Goal: Information Seeking & Learning: Learn about a topic

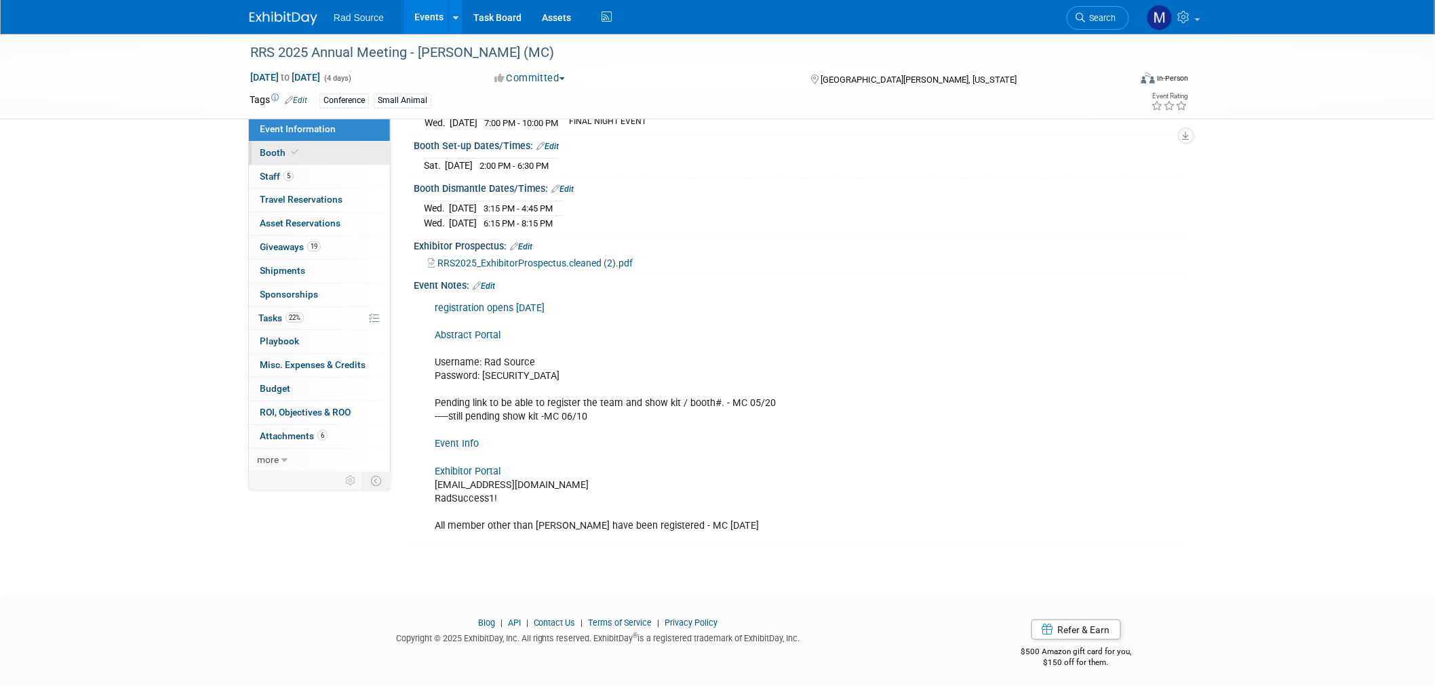
drag, startPoint x: 0, startPoint y: 0, endPoint x: 364, endPoint y: 150, distance: 393.7
click at [364, 150] on link "Booth" at bounding box center [319, 153] width 141 height 23
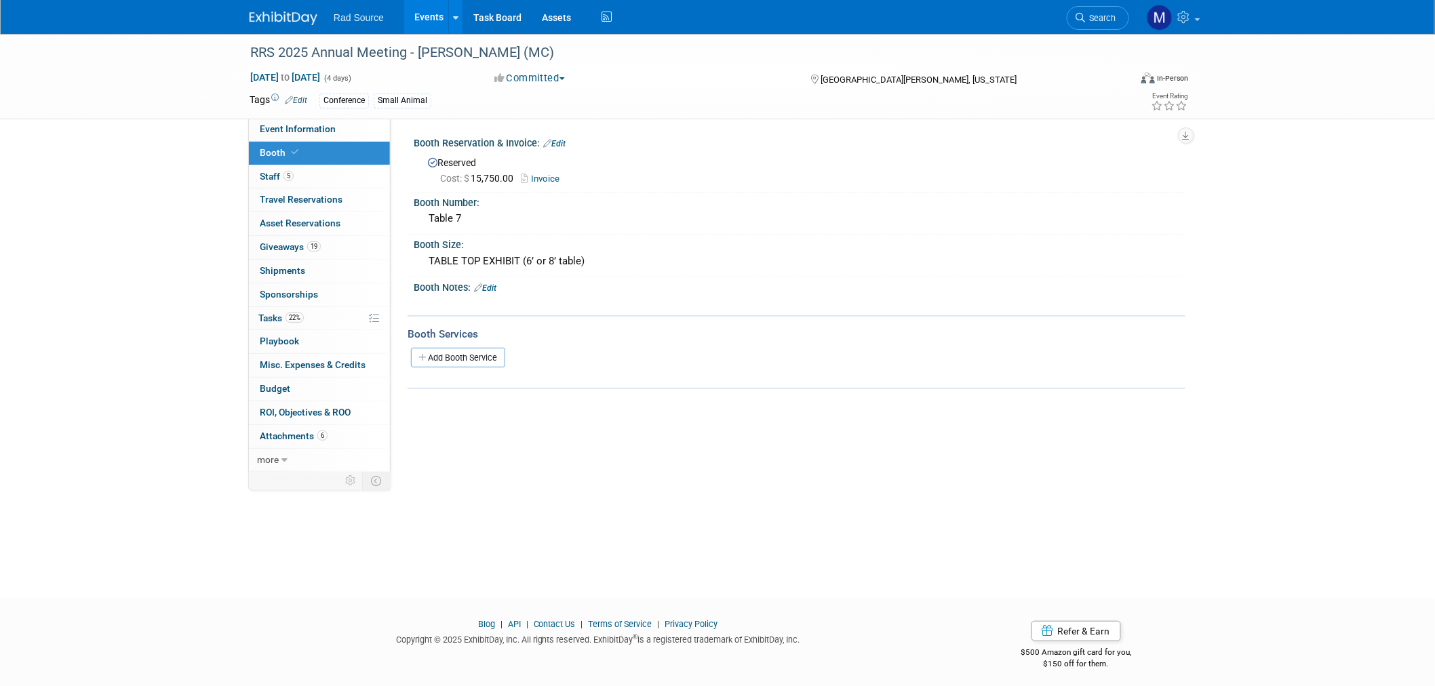
click at [557, 180] on link "Invoice" at bounding box center [543, 179] width 45 height 10
click at [320, 134] on link "Event Information" at bounding box center [319, 129] width 141 height 23
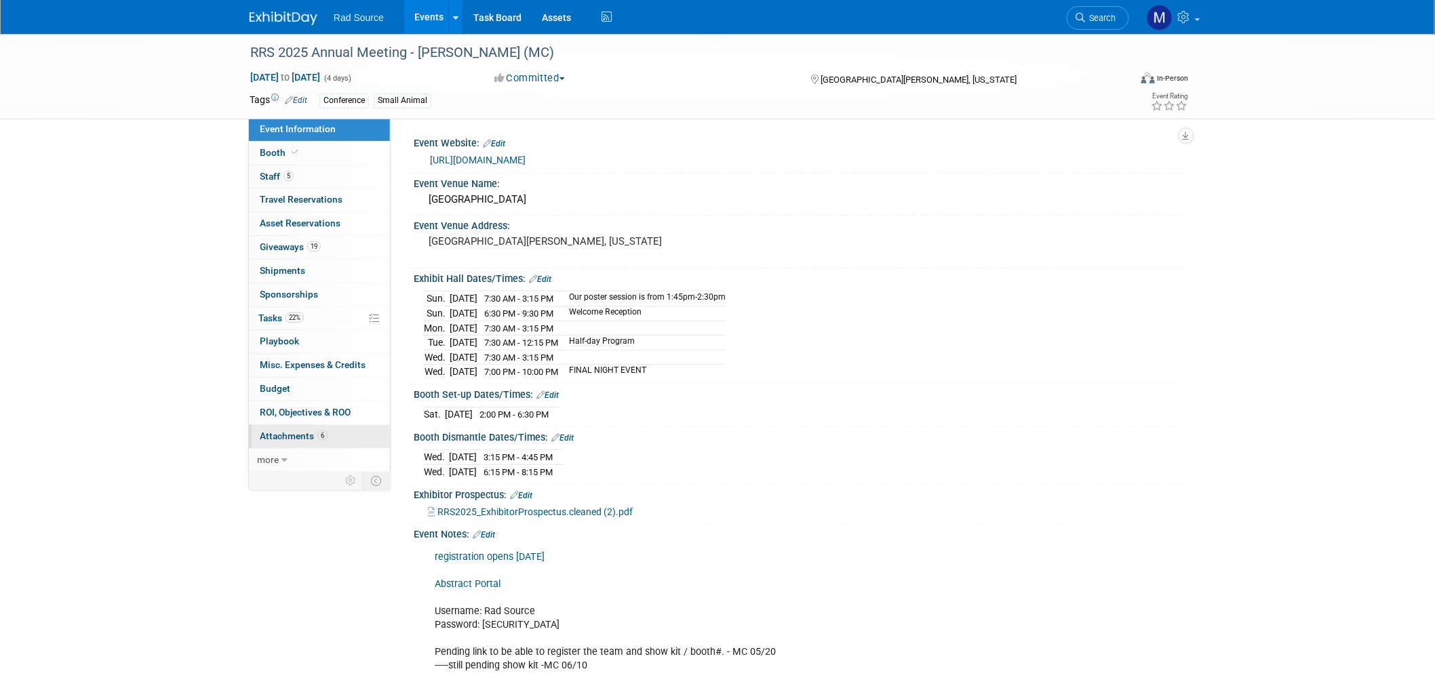
click at [349, 436] on link "6 Attachments 6" at bounding box center [319, 436] width 141 height 23
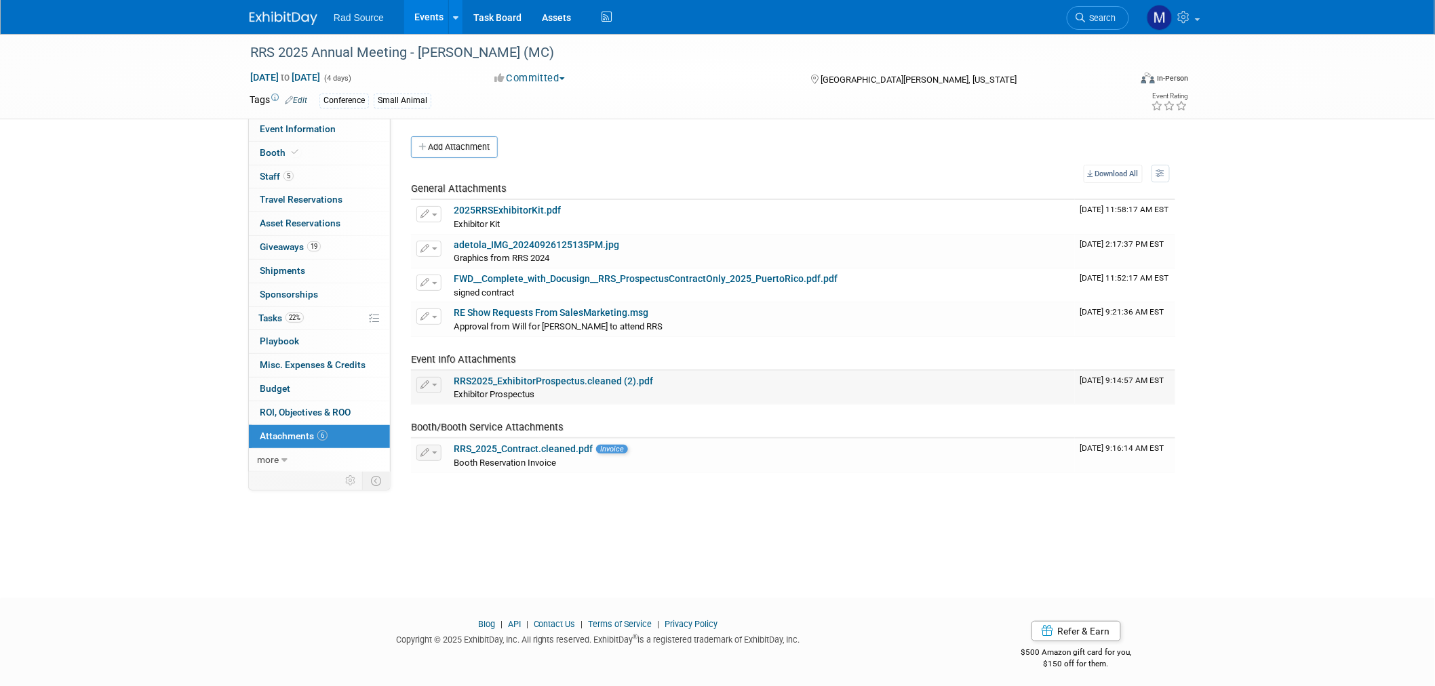
click at [571, 380] on link "RRS2025_ExhibitorProspectus.cleaned (2).pdf" at bounding box center [553, 381] width 199 height 11
click at [270, 12] on img at bounding box center [284, 19] width 68 height 14
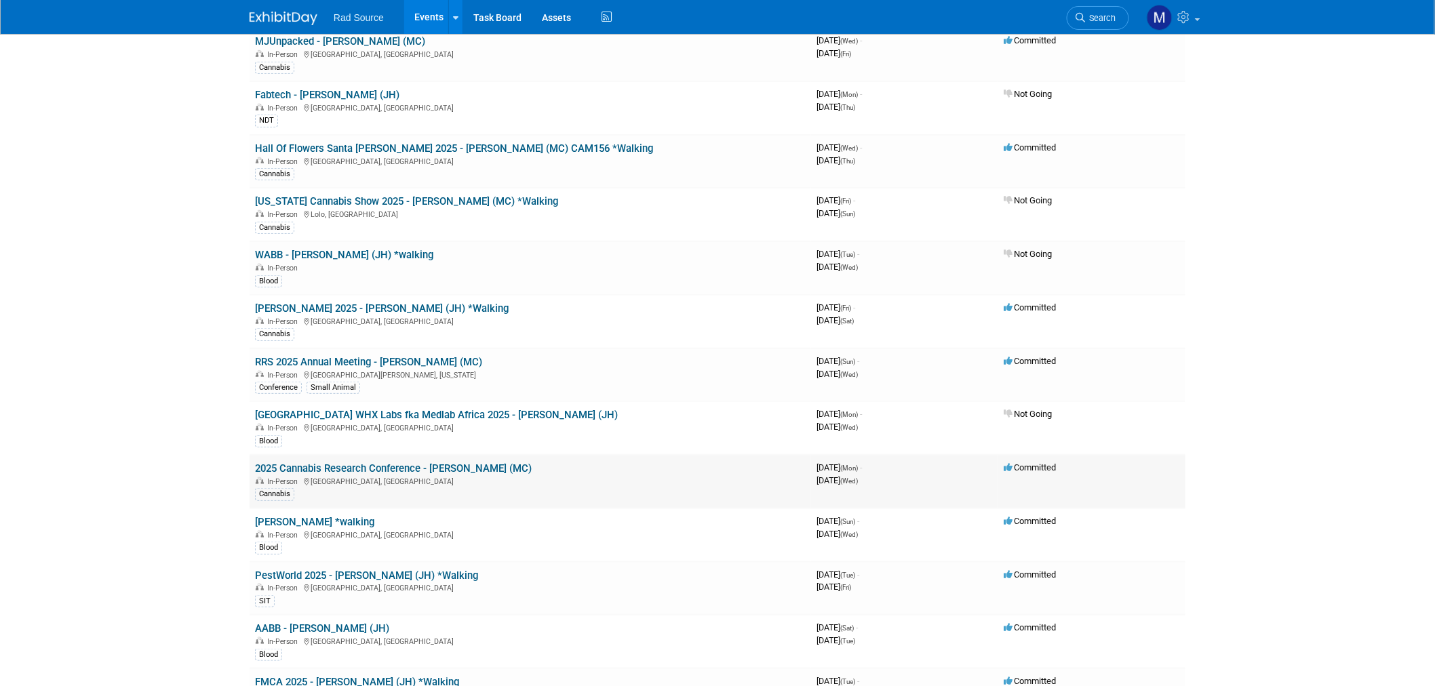
scroll to position [602, 0]
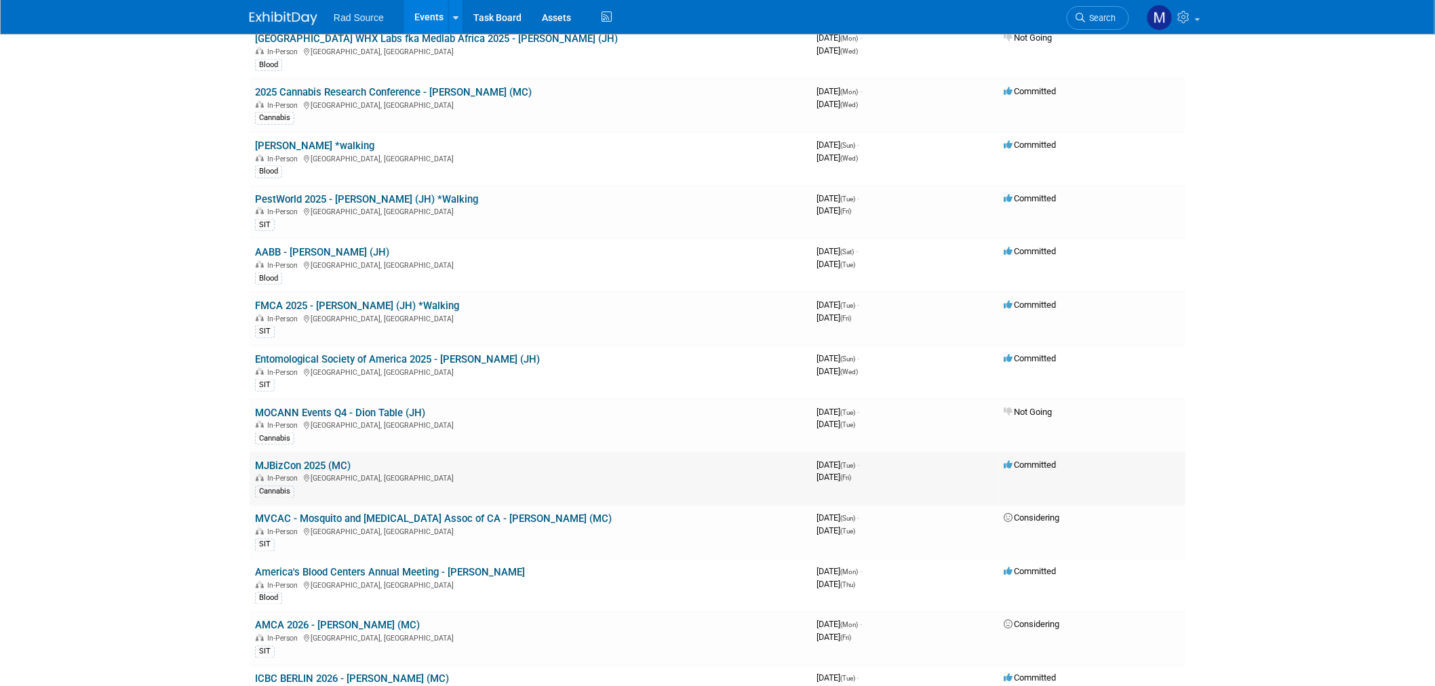
click at [308, 460] on link "MJBizCon 2025 (MC)" at bounding box center [303, 466] width 96 height 12
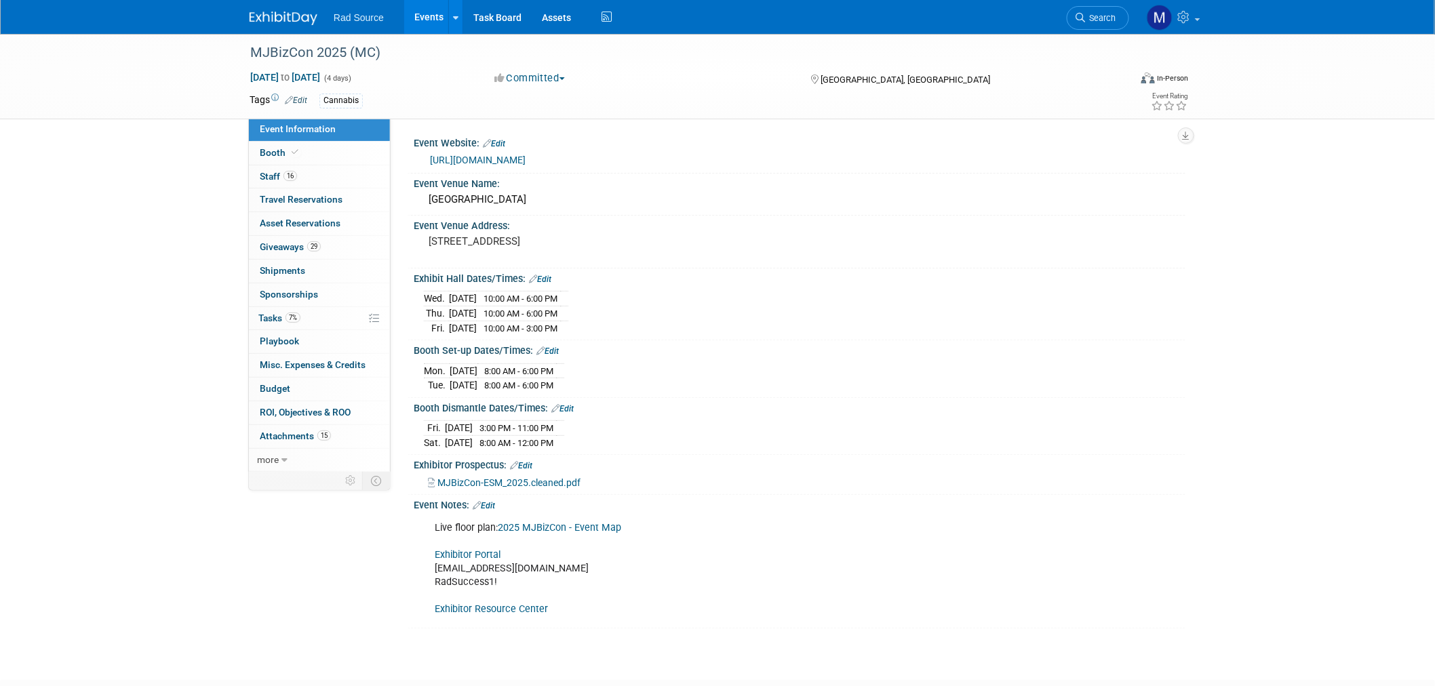
click at [487, 157] on link "https://mjbizconference.com/" at bounding box center [478, 160] width 96 height 11
click at [321, 160] on link "Booth" at bounding box center [319, 153] width 141 height 23
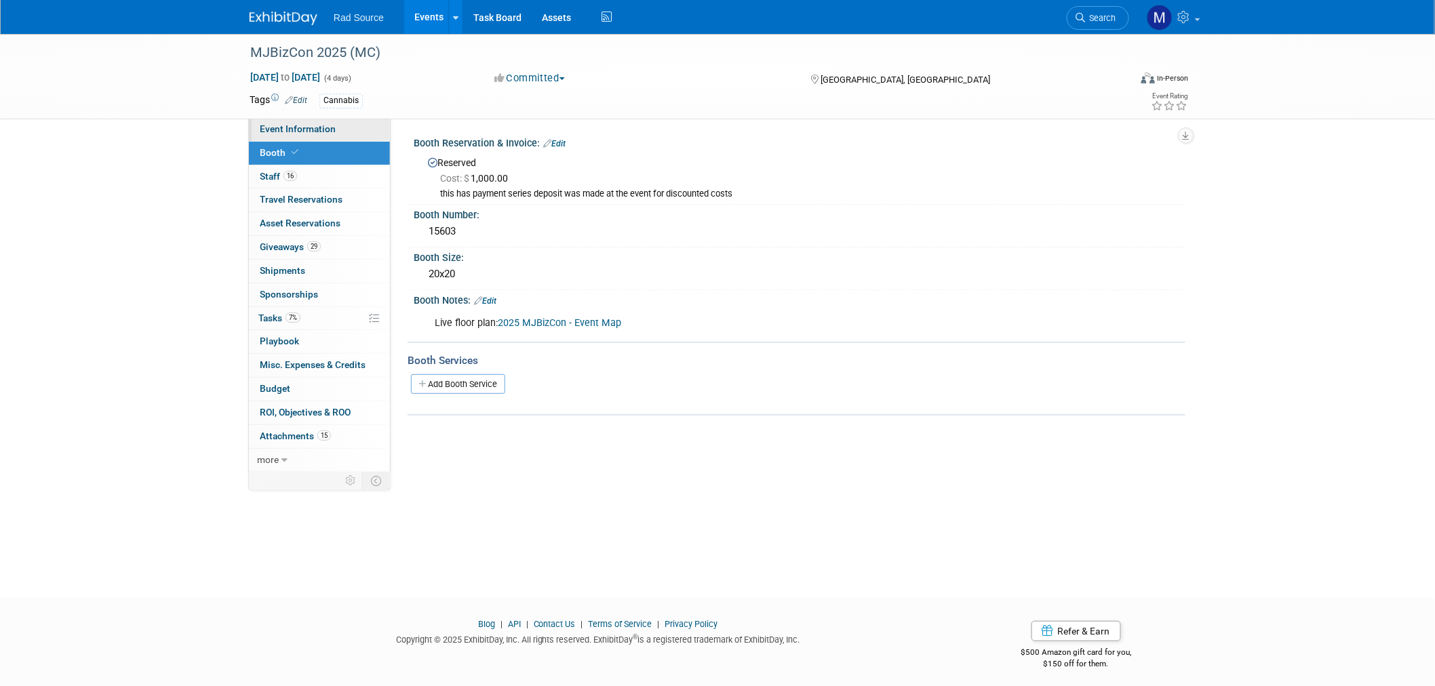
click at [296, 123] on span "Event Information" at bounding box center [298, 128] width 76 height 11
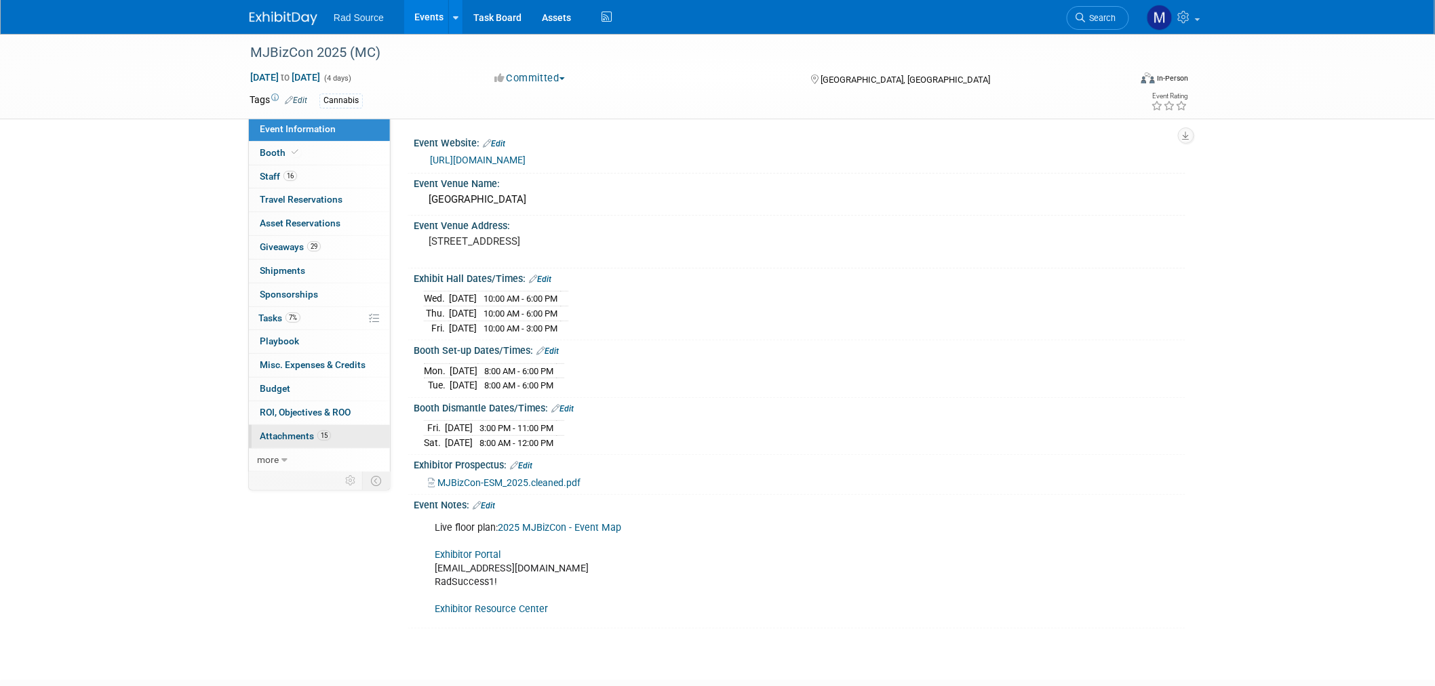
click at [304, 437] on span "Attachments 15" at bounding box center [295, 436] width 71 height 11
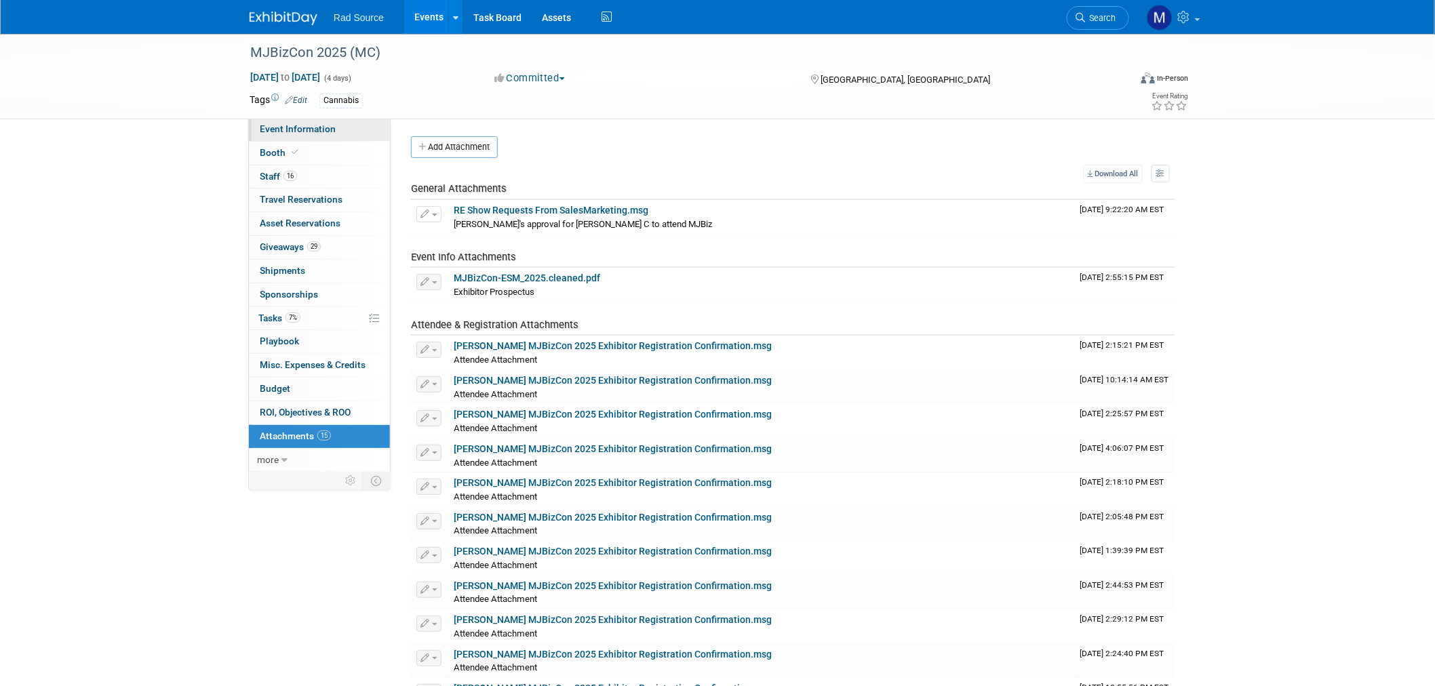
click at [323, 124] on span "Event Information" at bounding box center [298, 128] width 76 height 11
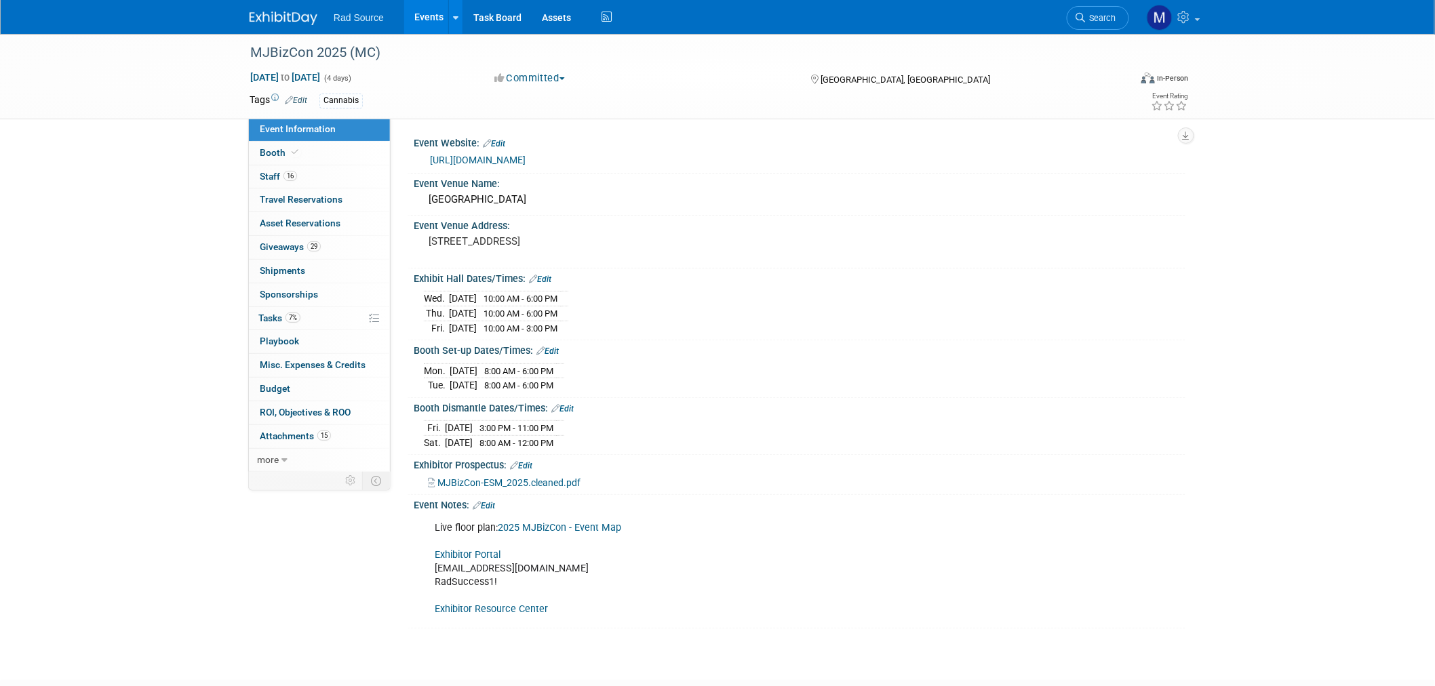
click at [1351, 428] on div "MJBizCon 2025 (MC) Dec 2, 2025 to Dec 5, 2025 (4 days) Dec 2, 2025 to Dec 5, 20…" at bounding box center [717, 345] width 1435 height 622
click at [270, 10] on link at bounding box center [292, 11] width 84 height 11
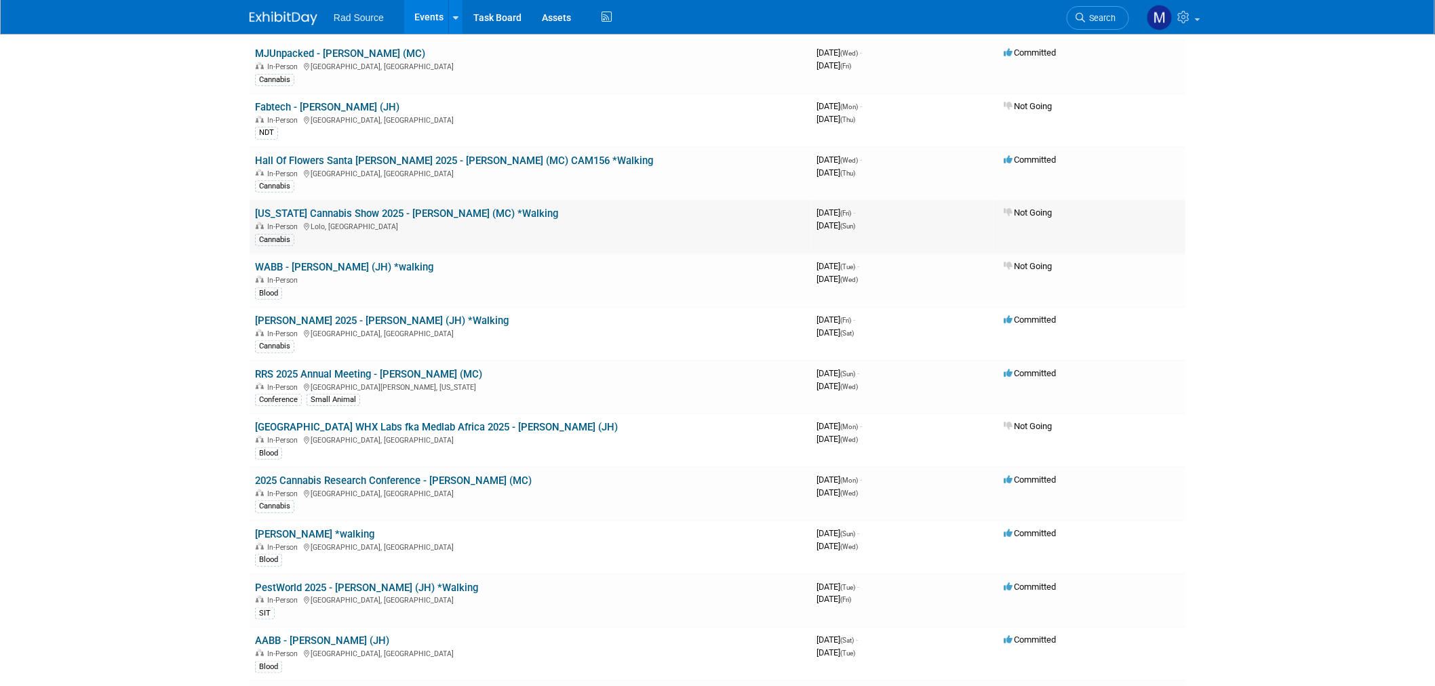
scroll to position [226, 0]
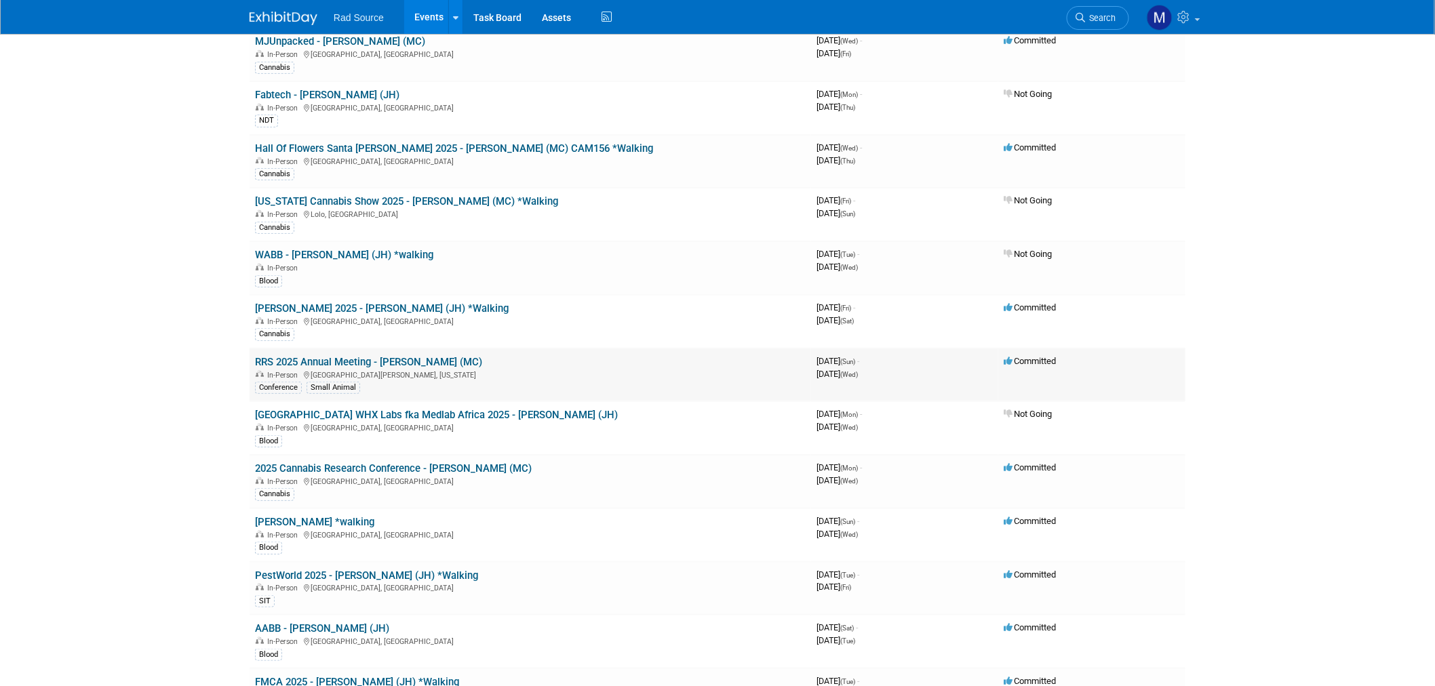
click at [359, 358] on link "RRS 2025 Annual Meeting - [PERSON_NAME] (MC)" at bounding box center [368, 362] width 227 height 12
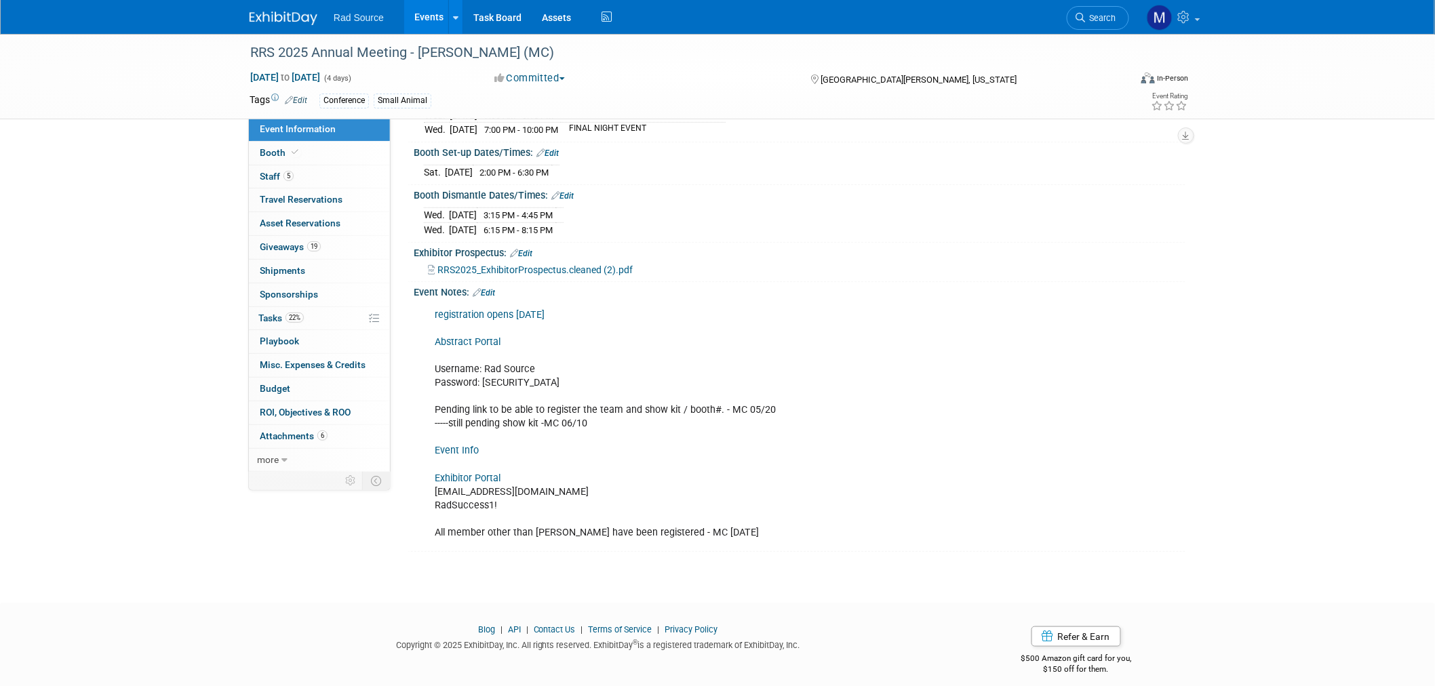
scroll to position [249, 0]
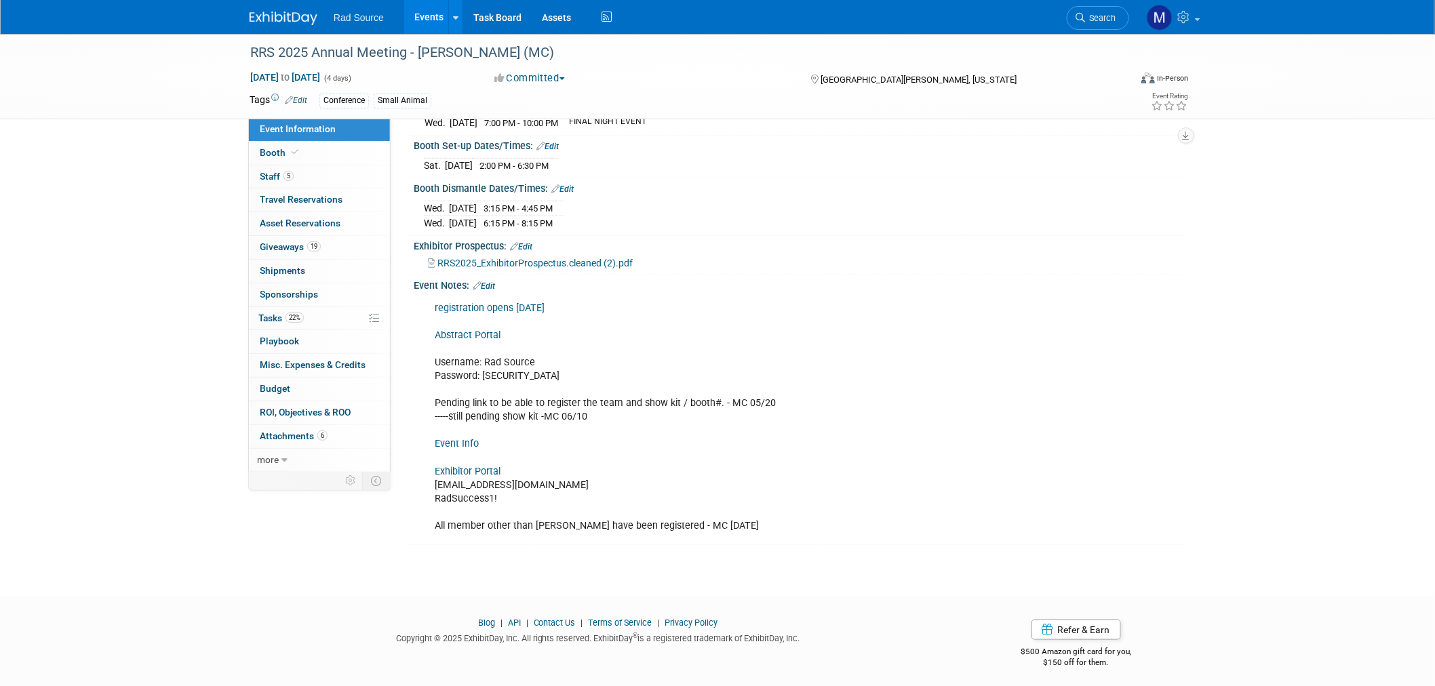
click at [490, 468] on link "Exhibitor Portal" at bounding box center [468, 472] width 66 height 12
click at [153, 416] on div "RRS 2025 Annual Meeting - [PERSON_NAME] (MC) [DATE] to [DATE] (4 days) [DATE] t…" at bounding box center [717, 178] width 1435 height 787
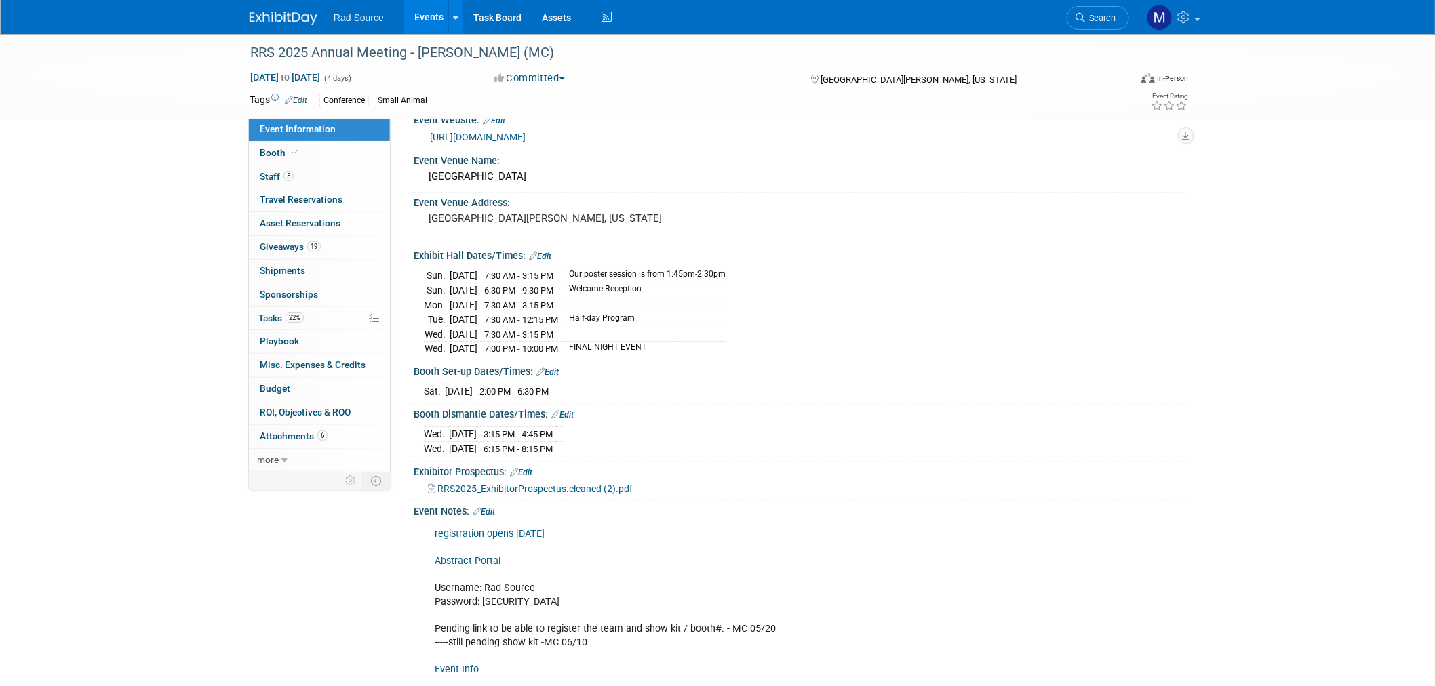
scroll to position [0, 0]
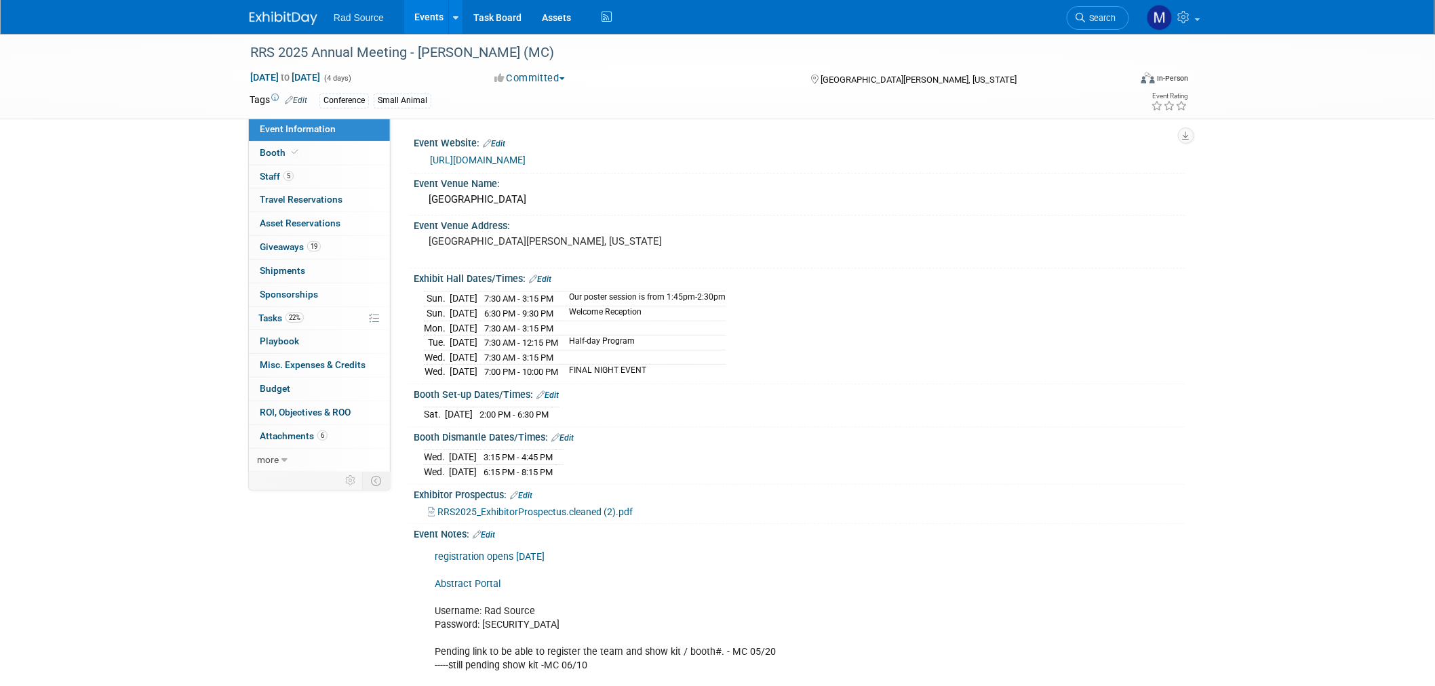
click at [1294, 330] on div "RRS 2025 Annual Meeting - [PERSON_NAME] (MC) [DATE] to [DATE] (4 days) [DATE] t…" at bounding box center [717, 427] width 1435 height 787
drag, startPoint x: 271, startPoint y: 8, endPoint x: 380, endPoint y: 24, distance: 109.6
click at [271, 8] on link at bounding box center [292, 11] width 84 height 11
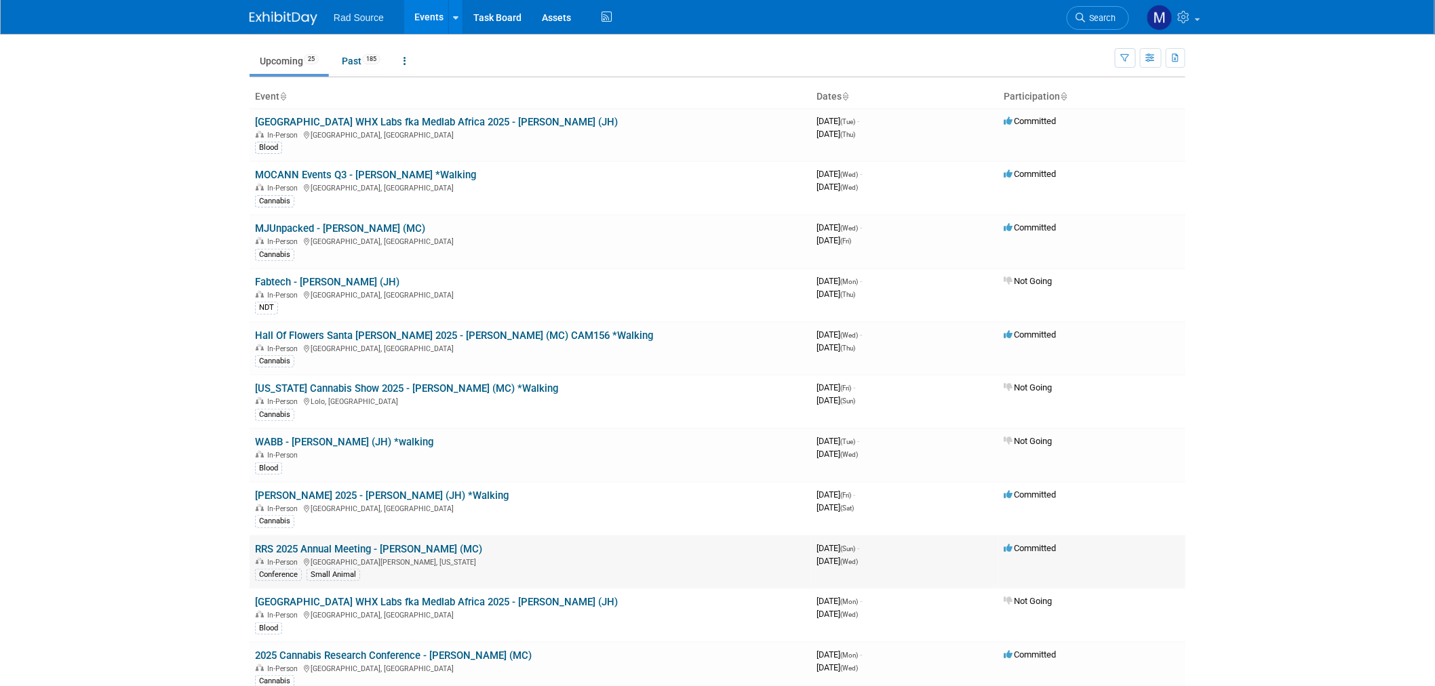
scroll to position [75, 0]
